Goal: Task Accomplishment & Management: Manage account settings

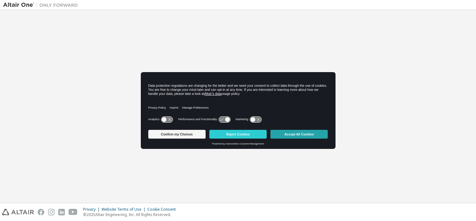
click at [304, 134] on button "Accept All Cookies" at bounding box center [299, 134] width 57 height 9
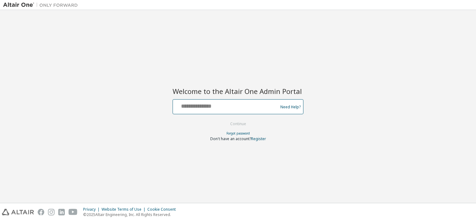
click at [246, 104] on input "text" at bounding box center [227, 105] width 102 height 9
type input "**********"
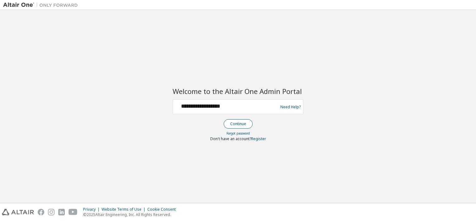
click at [236, 121] on button "Continue" at bounding box center [238, 123] width 29 height 9
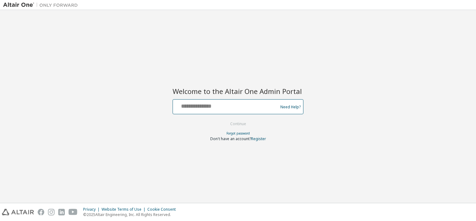
click at [199, 104] on input "text" at bounding box center [227, 105] width 102 height 9
type input "**********"
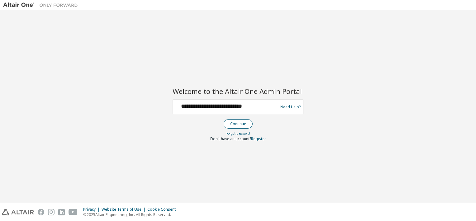
click at [237, 123] on button "Continue" at bounding box center [238, 123] width 29 height 9
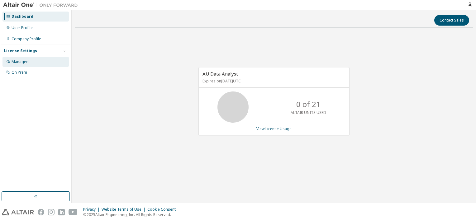
click at [37, 58] on div "Managed" at bounding box center [35, 62] width 66 height 10
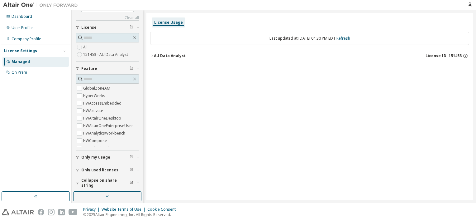
scroll to position [7, 0]
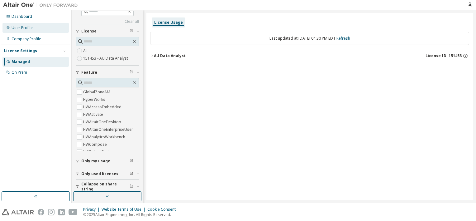
click at [26, 31] on div "User Profile" at bounding box center [35, 28] width 66 height 10
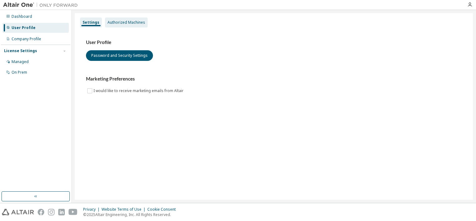
click at [126, 20] on div "Authorized Machines" at bounding box center [126, 22] width 43 height 10
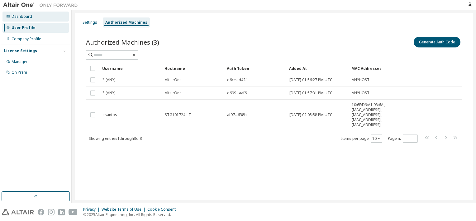
drag, startPoint x: 29, startPoint y: 17, endPoint x: 18, endPoint y: 19, distance: 11.1
drag, startPoint x: 18, startPoint y: 19, endPoint x: 12, endPoint y: 99, distance: 80.0
click at [12, 99] on div "Dashboard User Profile Company Profile License Settings Managed On Prem" at bounding box center [36, 101] width 70 height 180
drag, startPoint x: 20, startPoint y: 60, endPoint x: 17, endPoint y: 63, distance: 4.6
click at [17, 63] on div "Managed" at bounding box center [20, 61] width 17 height 5
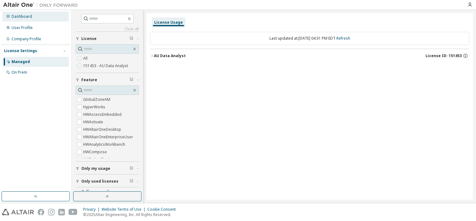
click at [23, 18] on div "Dashboard" at bounding box center [22, 16] width 21 height 5
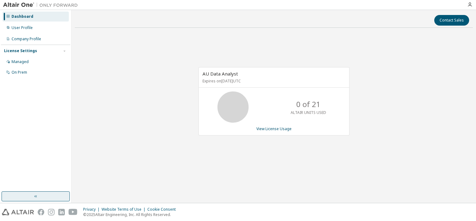
click at [41, 195] on button "button" at bounding box center [36, 196] width 68 height 10
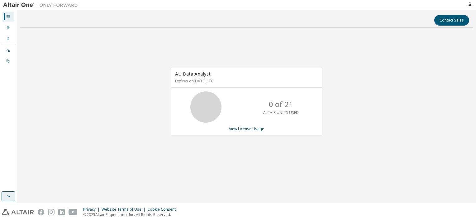
click at [9, 195] on icon "button" at bounding box center [8, 196] width 5 height 5
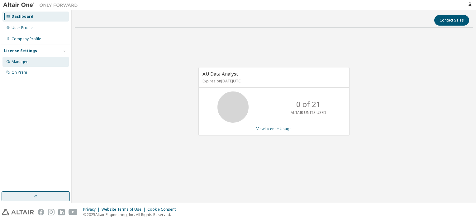
click at [23, 65] on div "Managed" at bounding box center [35, 62] width 66 height 10
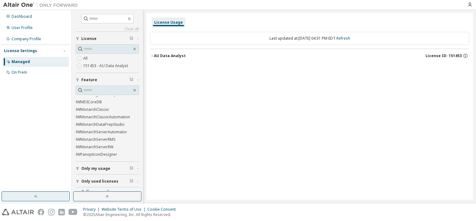
scroll to position [170, 0]
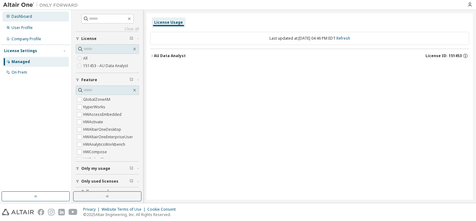
click at [22, 20] on div "Dashboard" at bounding box center [35, 17] width 66 height 10
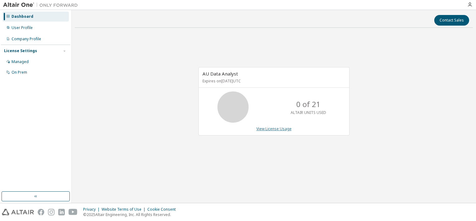
click at [270, 128] on link "View License Usage" at bounding box center [274, 128] width 35 height 5
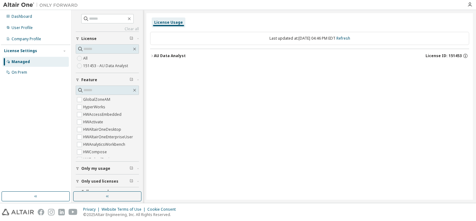
click at [28, 63] on div "Managed" at bounding box center [21, 61] width 18 height 5
click at [27, 28] on div "User Profile" at bounding box center [22, 27] width 21 height 5
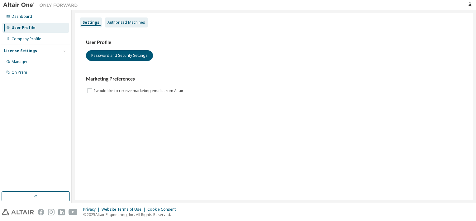
click at [125, 25] on div "Authorized Machines" at bounding box center [126, 22] width 43 height 10
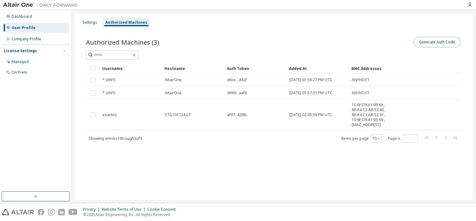
click at [432, 41] on button "Generate Auth Code" at bounding box center [437, 42] width 47 height 11
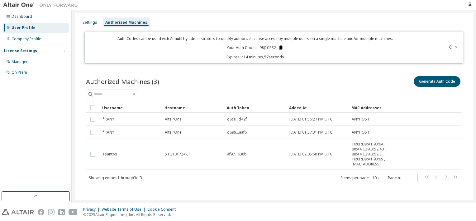
click at [280, 48] on icon at bounding box center [280, 48] width 3 height 4
